Goal: Information Seeking & Learning: Understand process/instructions

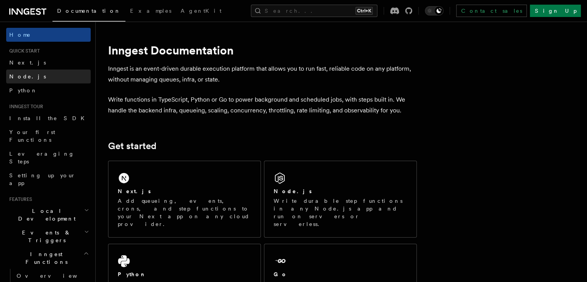
click at [45, 75] on link "Node.js" at bounding box center [48, 76] width 84 height 14
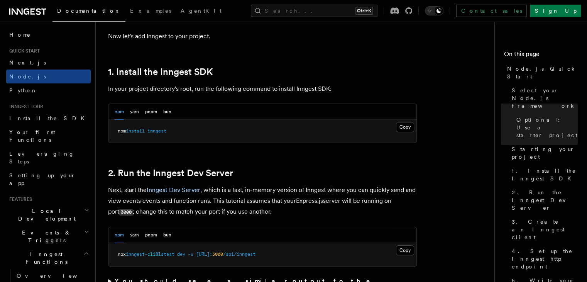
scroll to position [466, 0]
click at [405, 125] on button "Copy Copied" at bounding box center [405, 127] width 18 height 10
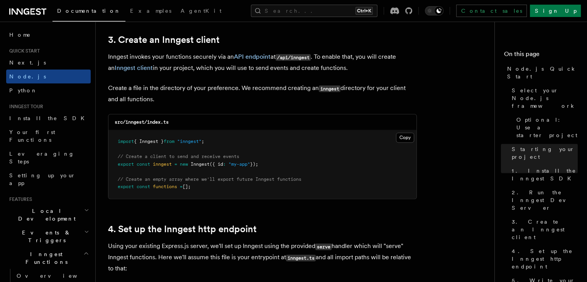
scroll to position [980, 0]
drag, startPoint x: 118, startPoint y: 141, endPoint x: 225, endPoint y: 140, distance: 106.1
click at [225, 140] on pre "import { Inngest } from "inngest" ; // Create a client to send and receive even…" at bounding box center [262, 164] width 308 height 68
copy span "import { Inngest } from "inngest" ;"
drag, startPoint x: 118, startPoint y: 166, endPoint x: 275, endPoint y: 168, distance: 157.0
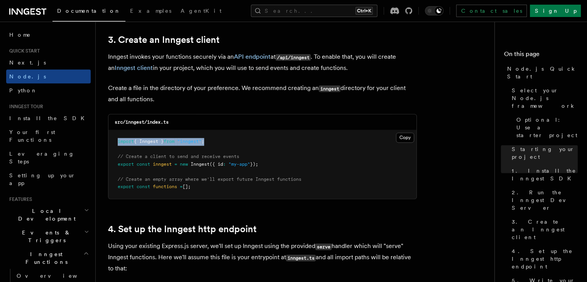
click at [275, 168] on pre "import { Inngest } from "inngest" ; // Create a client to send and receive even…" at bounding box center [262, 164] width 308 height 68
copy span "export const inngest = new Inngest ({ id : "my-app" });"
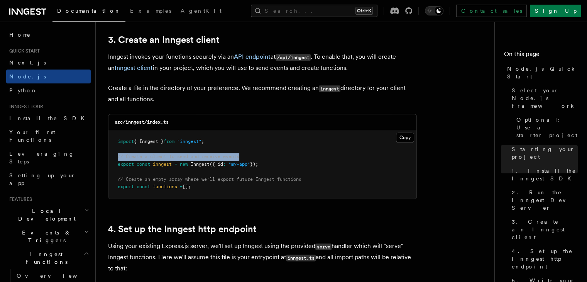
drag, startPoint x: 118, startPoint y: 156, endPoint x: 258, endPoint y: 155, distance: 139.7
click at [258, 155] on pre "import { Inngest } from "inngest" ; // Create a client to send and receive even…" at bounding box center [262, 164] width 308 height 68
copy span "// Create a client to send and receive events"
drag, startPoint x: 118, startPoint y: 181, endPoint x: 208, endPoint y: 191, distance: 90.8
click at [208, 191] on pre "import { Inngest } from "inngest" ; // Create a client to send and receive even…" at bounding box center [262, 164] width 308 height 68
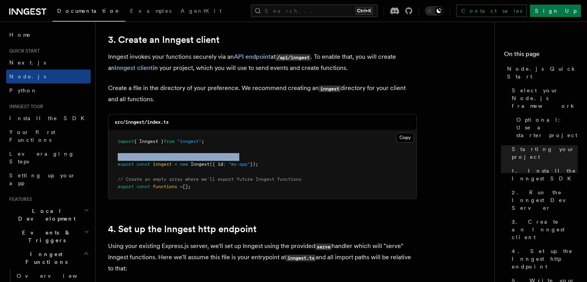
copy code "// Create an empty array where we'll export future Inngest functions export con…"
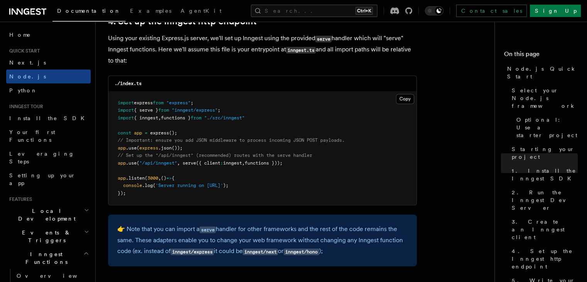
scroll to position [1196, 0]
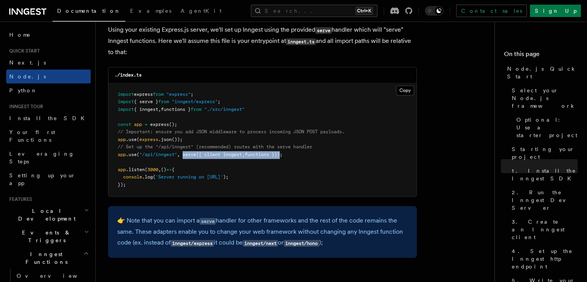
drag, startPoint x: 184, startPoint y: 155, endPoint x: 287, endPoint y: 156, distance: 103.4
click at [282, 156] on span "app .use ( "/api/inngest" , serve ({ client : inngest , functions }));" at bounding box center [200, 154] width 165 height 5
copy span "serve ({ client : inngest , functions })"
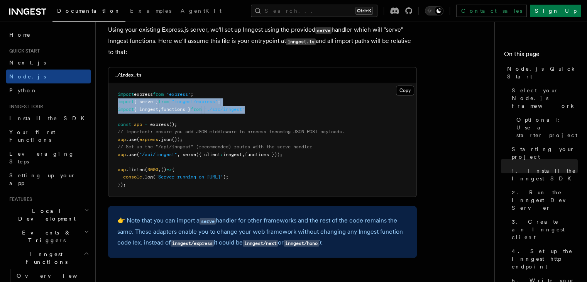
drag, startPoint x: 117, startPoint y: 102, endPoint x: 259, endPoint y: 113, distance: 141.6
click at [259, 113] on pre "import express from "express" ; import { serve } from "inngest/express" ; impor…" at bounding box center [262, 139] width 308 height 113
copy code "import { serve } from "inngest/express" ; import { inngest , functions } from "…"
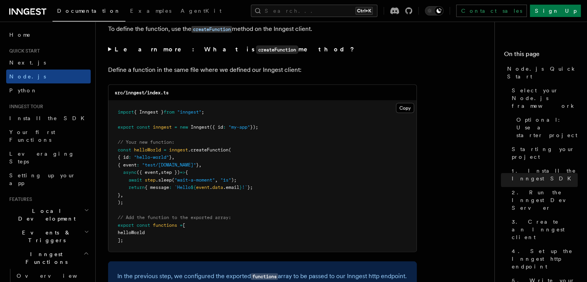
scroll to position [1503, 0]
